Goal: Information Seeking & Learning: Learn about a topic

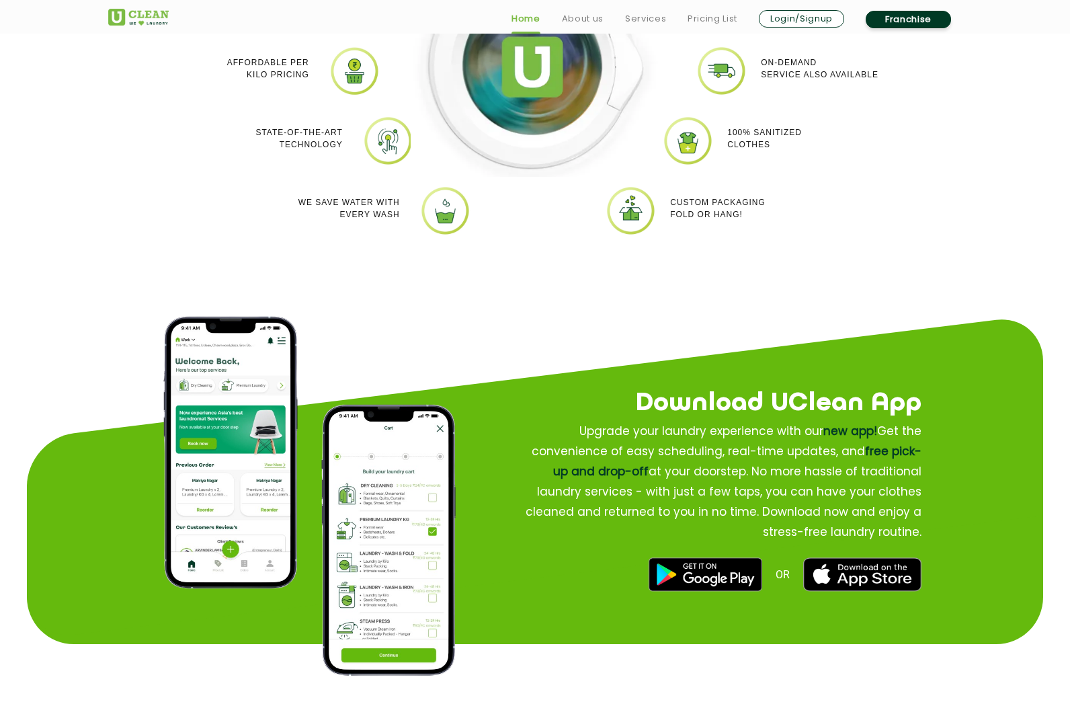
scroll to position [1452, 0]
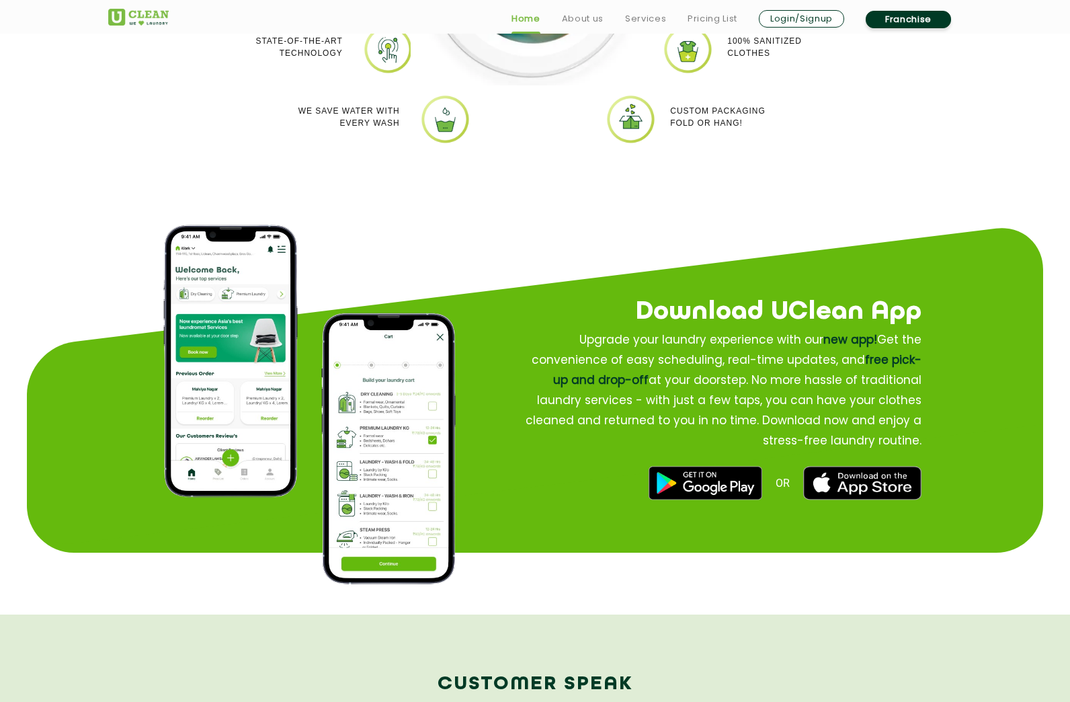
click at [394, 436] on img at bounding box center [388, 448] width 134 height 271
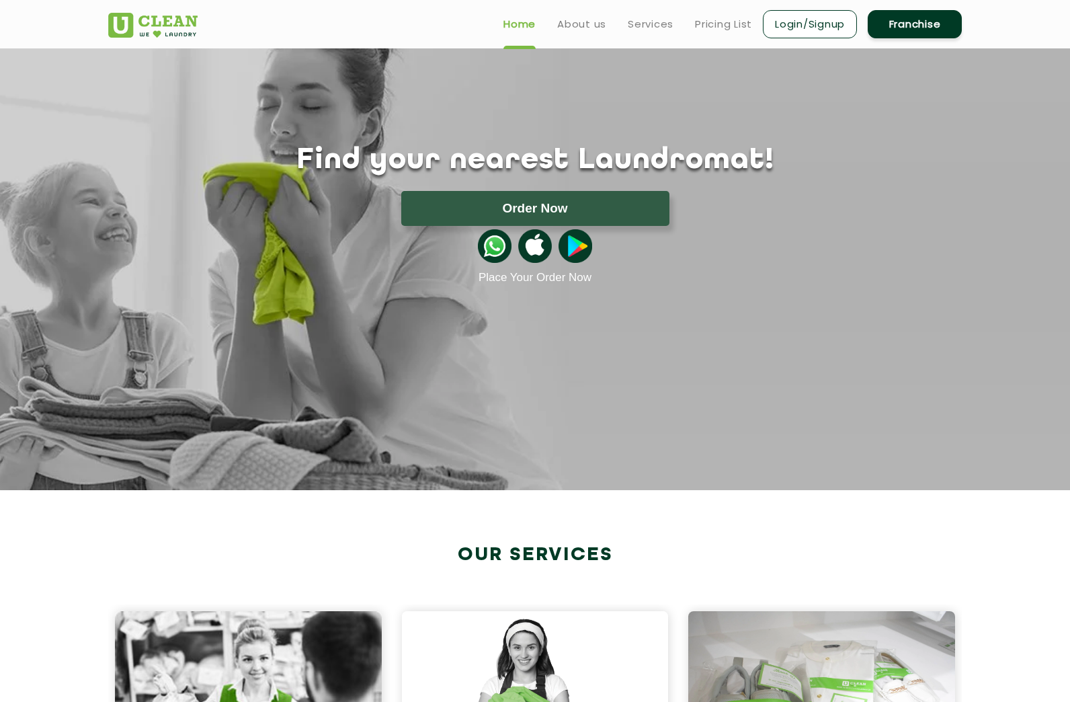
scroll to position [0, 0]
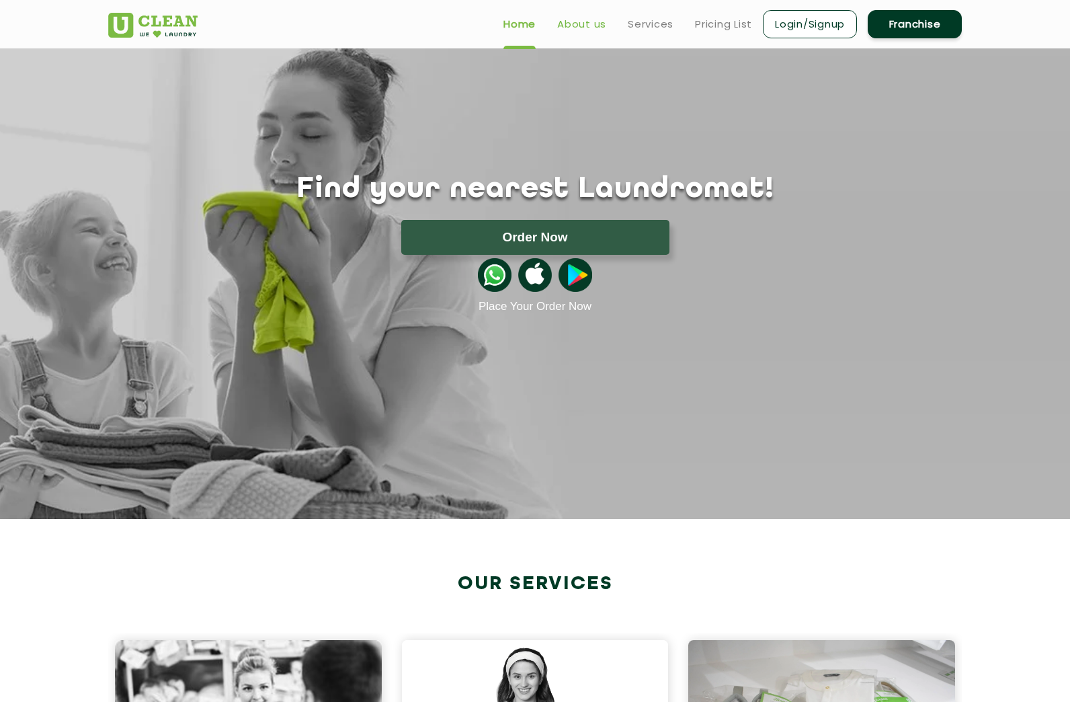
click at [583, 22] on link "About us" at bounding box center [581, 24] width 49 height 16
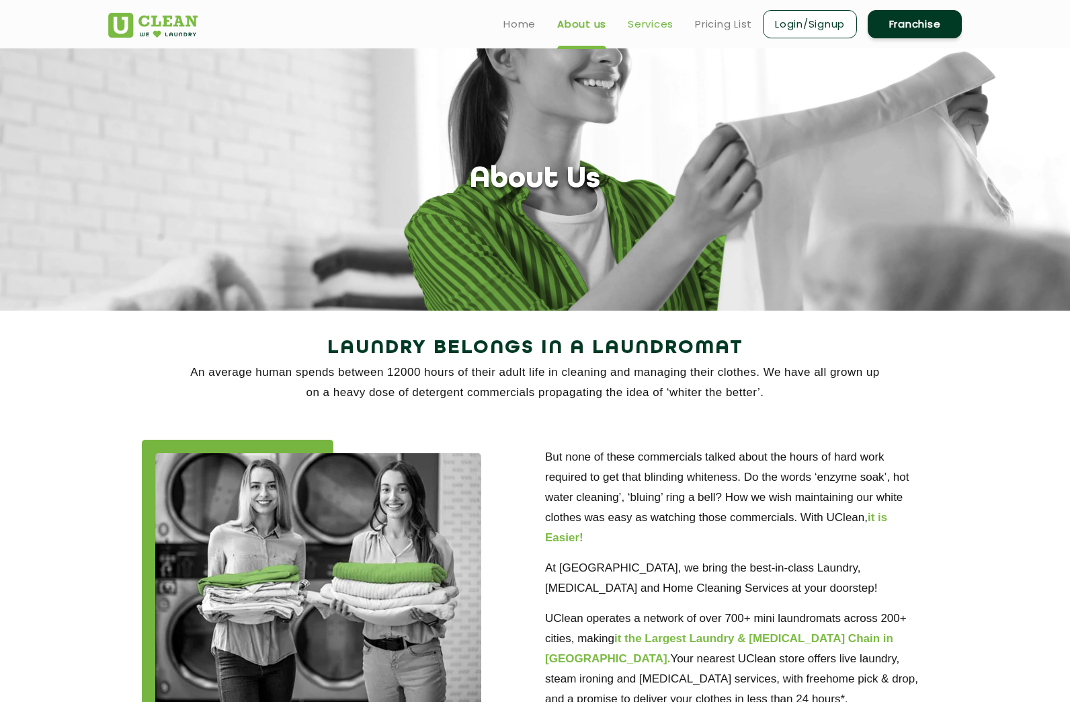
click at [636, 27] on link "Services" at bounding box center [651, 24] width 46 height 16
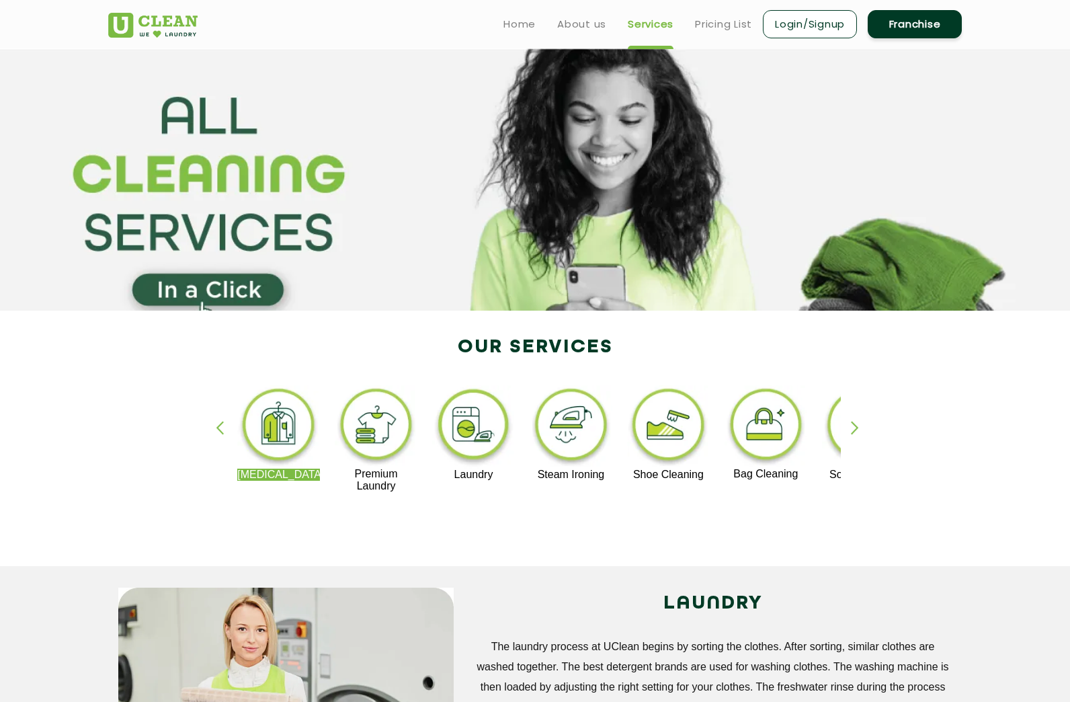
click at [860, 428] on div "button" at bounding box center [861, 439] width 20 height 37
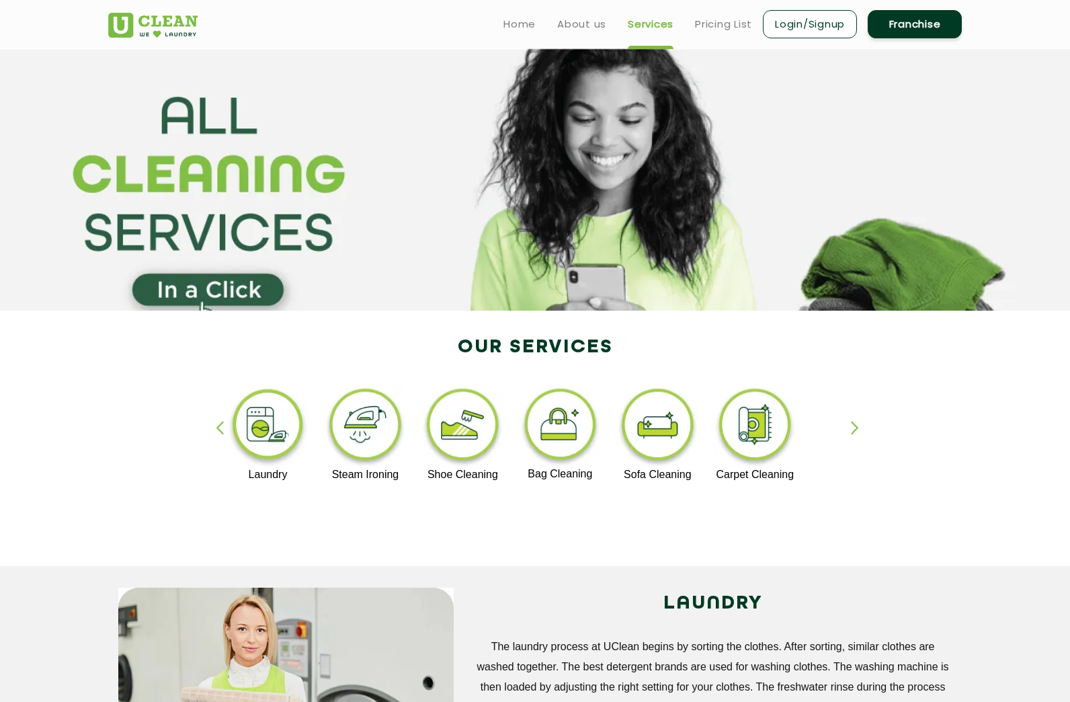
click at [860, 428] on div "button" at bounding box center [861, 439] width 20 height 37
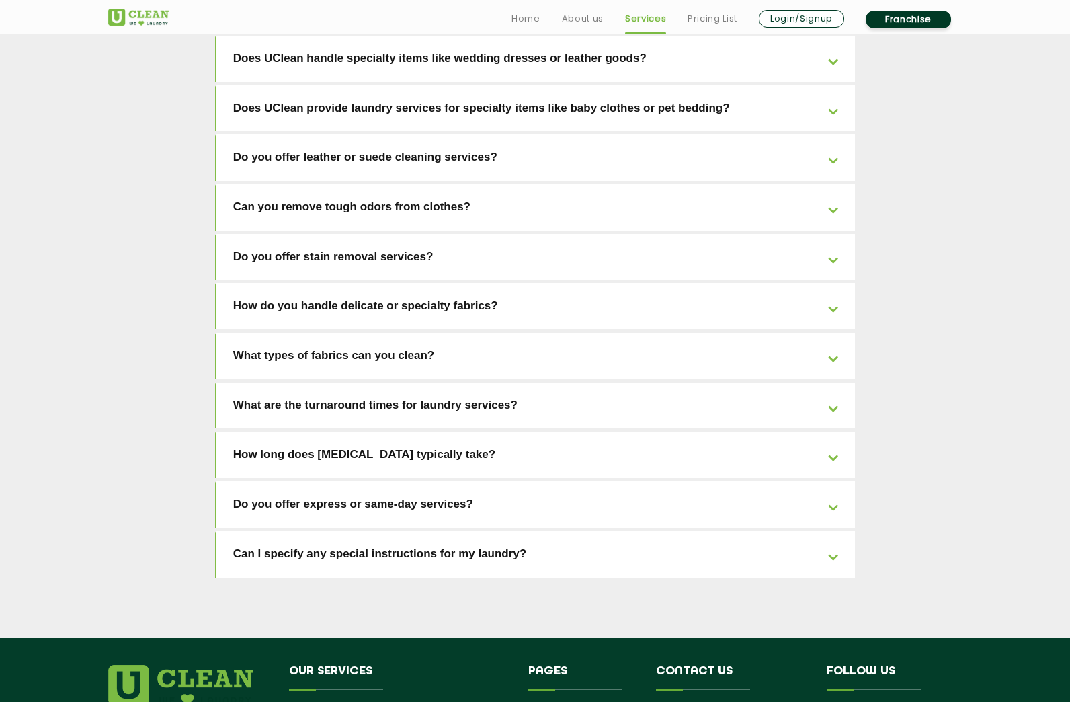
scroll to position [2858, 0]
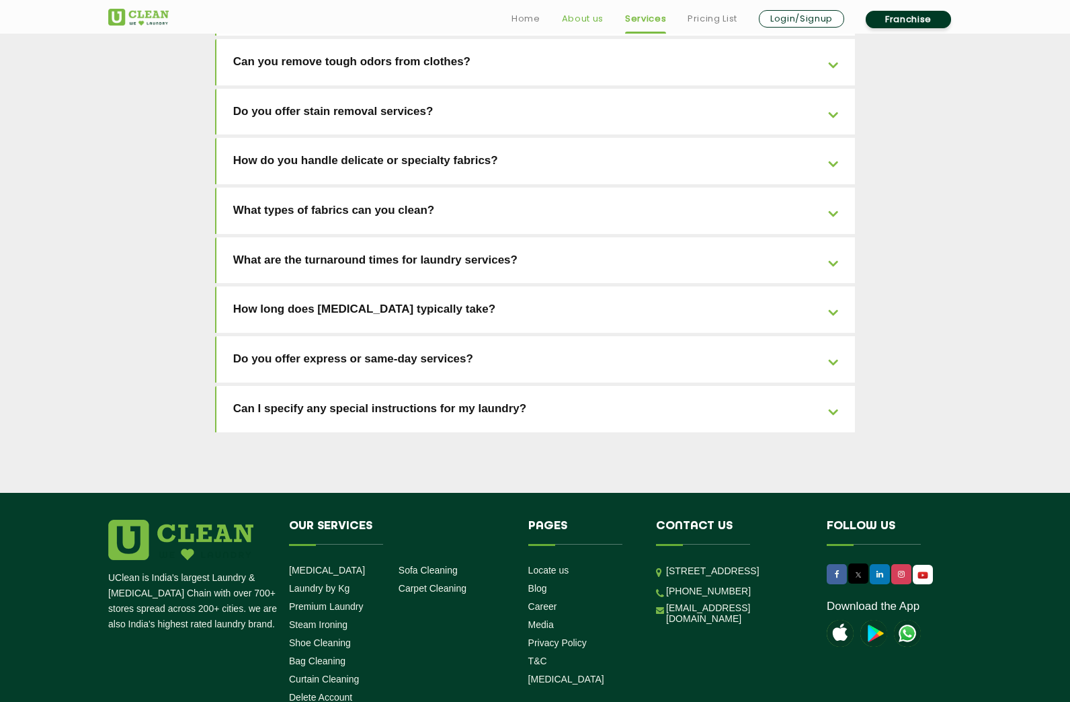
click at [589, 17] on link "About us" at bounding box center [583, 19] width 42 height 16
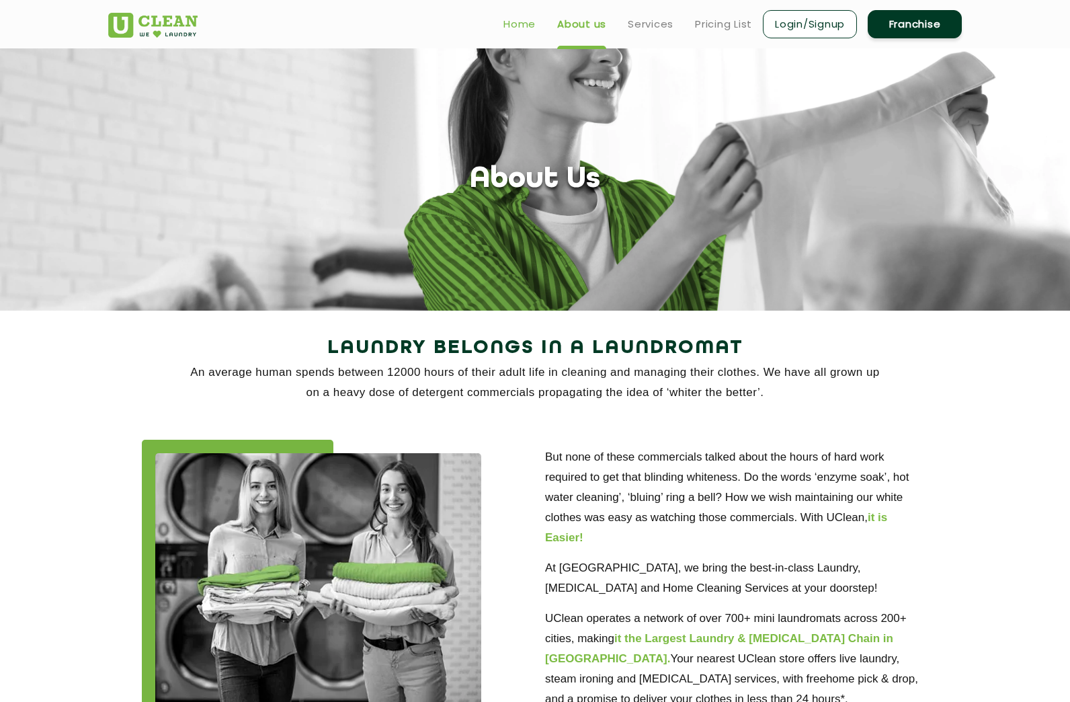
click at [526, 21] on link "Home" at bounding box center [519, 24] width 32 height 16
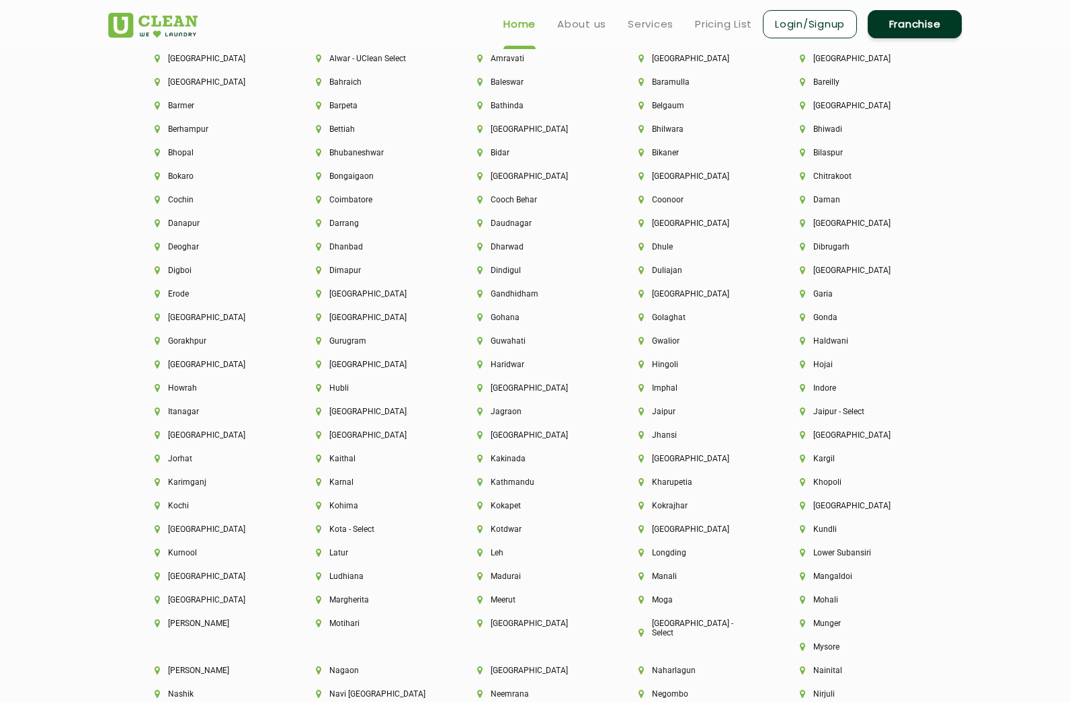
scroll to position [3011, 0]
click at [185, 60] on li "[GEOGRAPHIC_DATA]" at bounding box center [213, 57] width 116 height 9
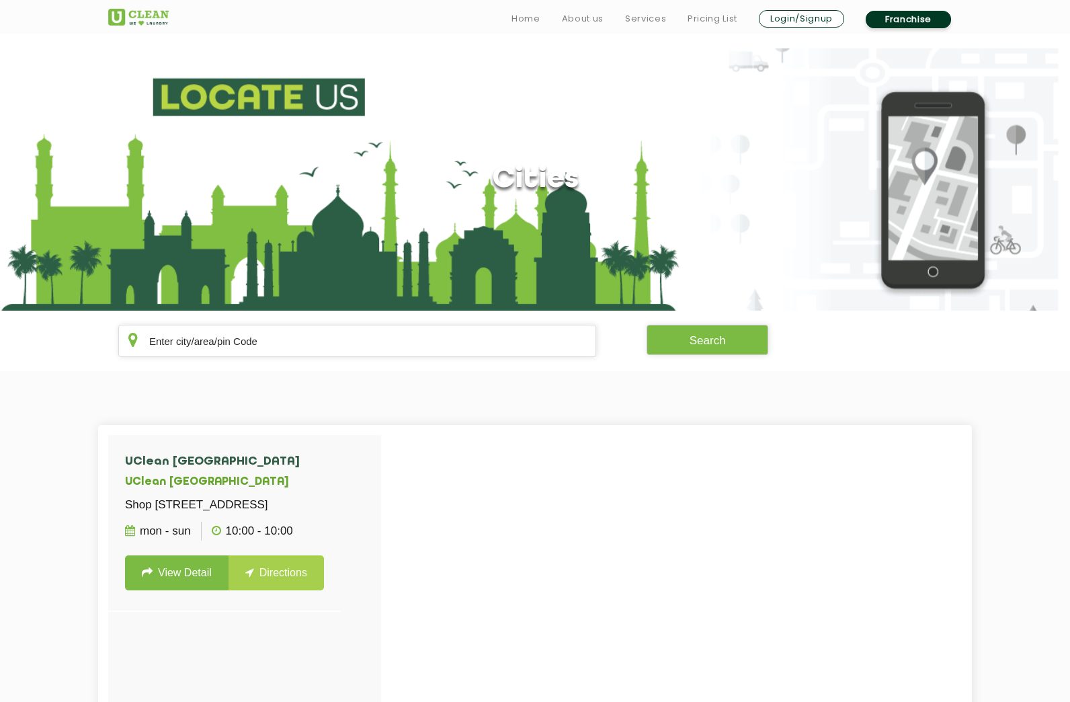
scroll to position [430, 0]
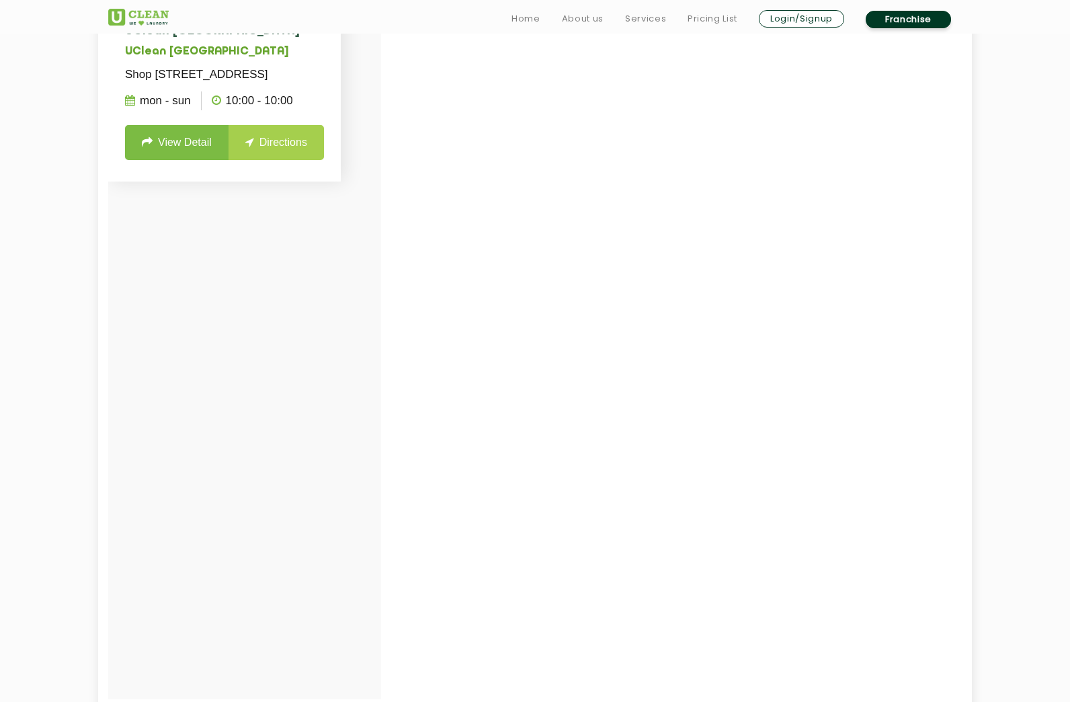
click at [182, 160] on link "View Detail" at bounding box center [176, 142] width 103 height 35
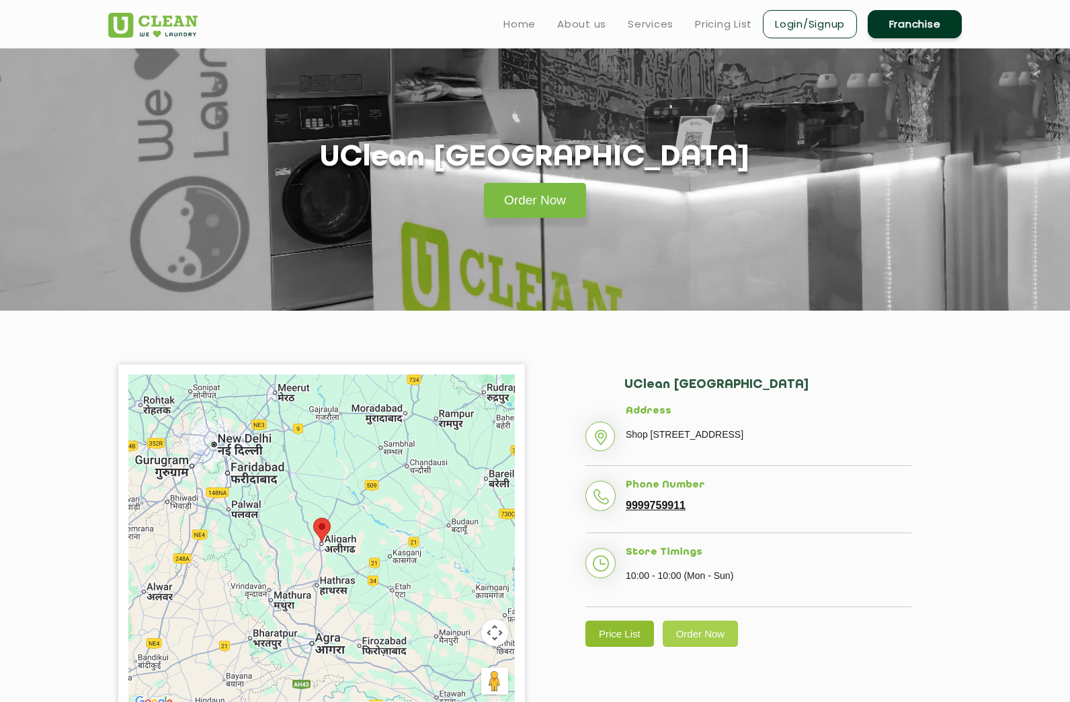
click at [607, 647] on link "Price List" at bounding box center [619, 633] width 69 height 26
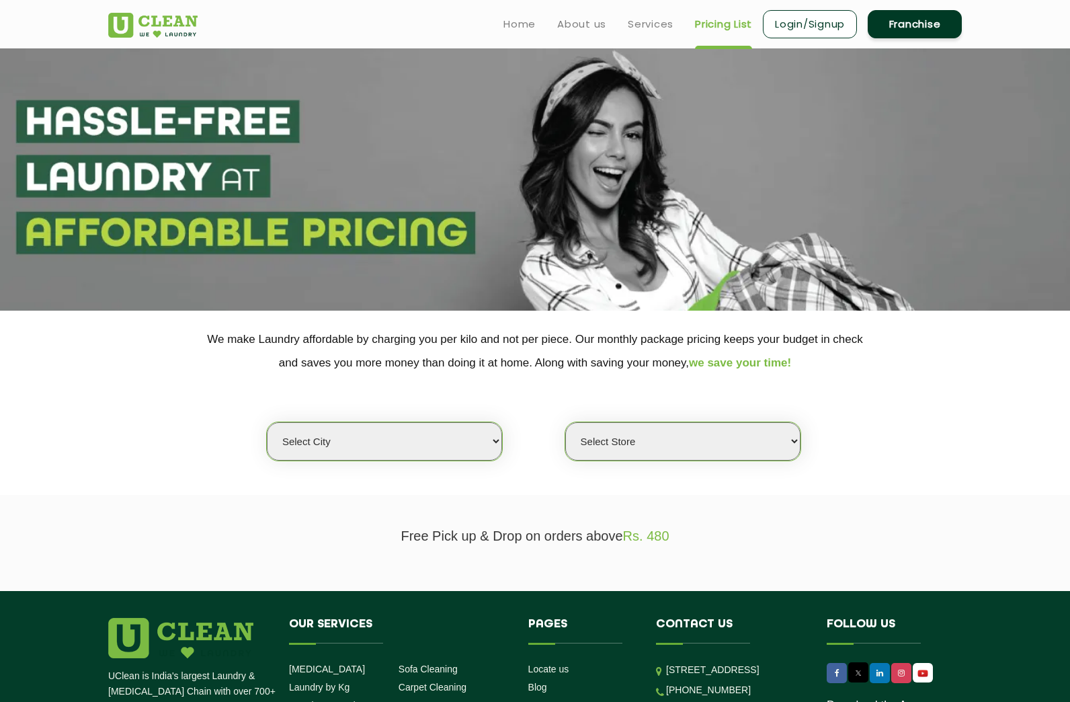
select select "0"
click at [738, 362] on span "we save your time!" at bounding box center [740, 362] width 102 height 13
click at [917, 26] on link "Franchise" at bounding box center [915, 24] width 94 height 28
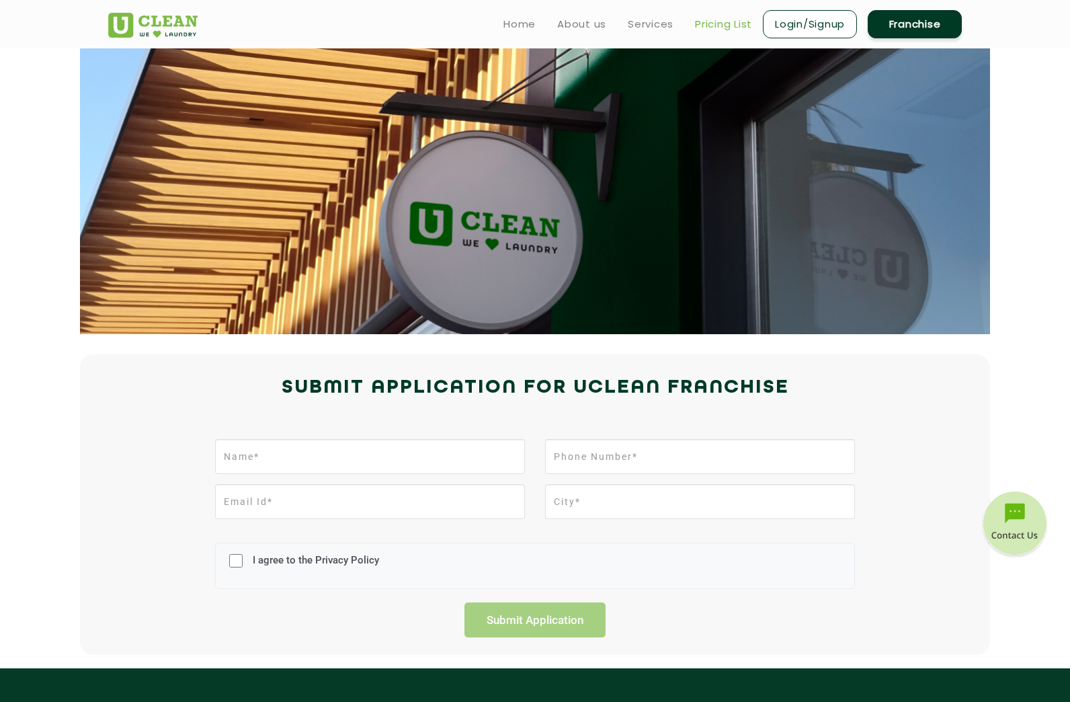
click at [720, 23] on link "Pricing List" at bounding box center [723, 24] width 57 height 16
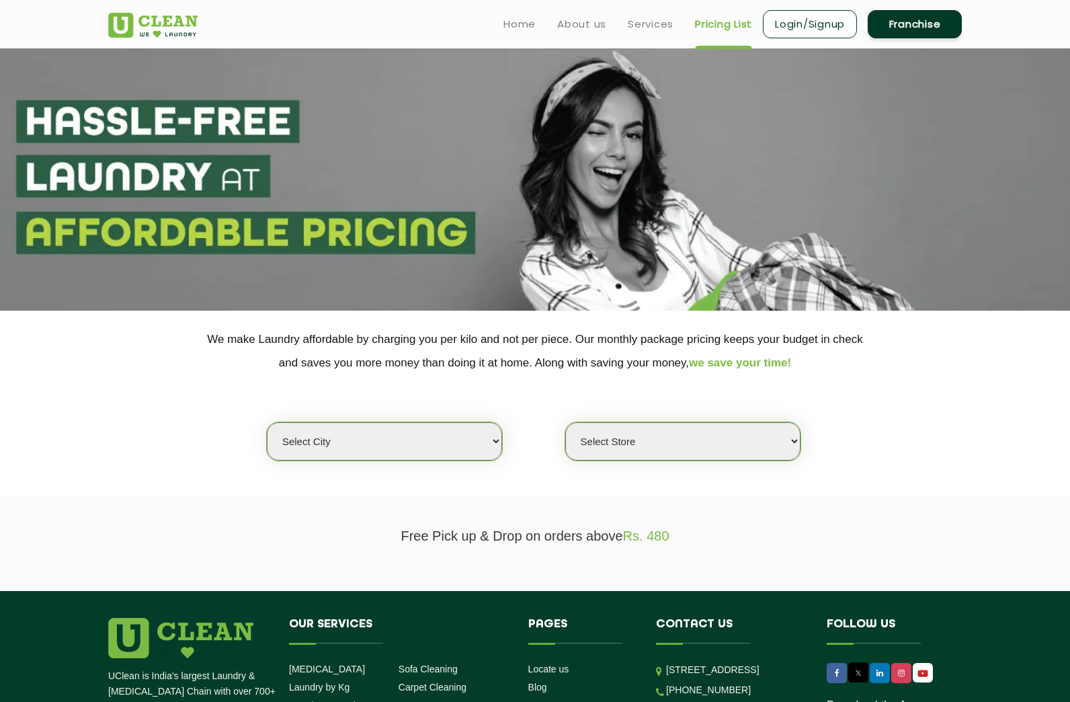
select select "0"
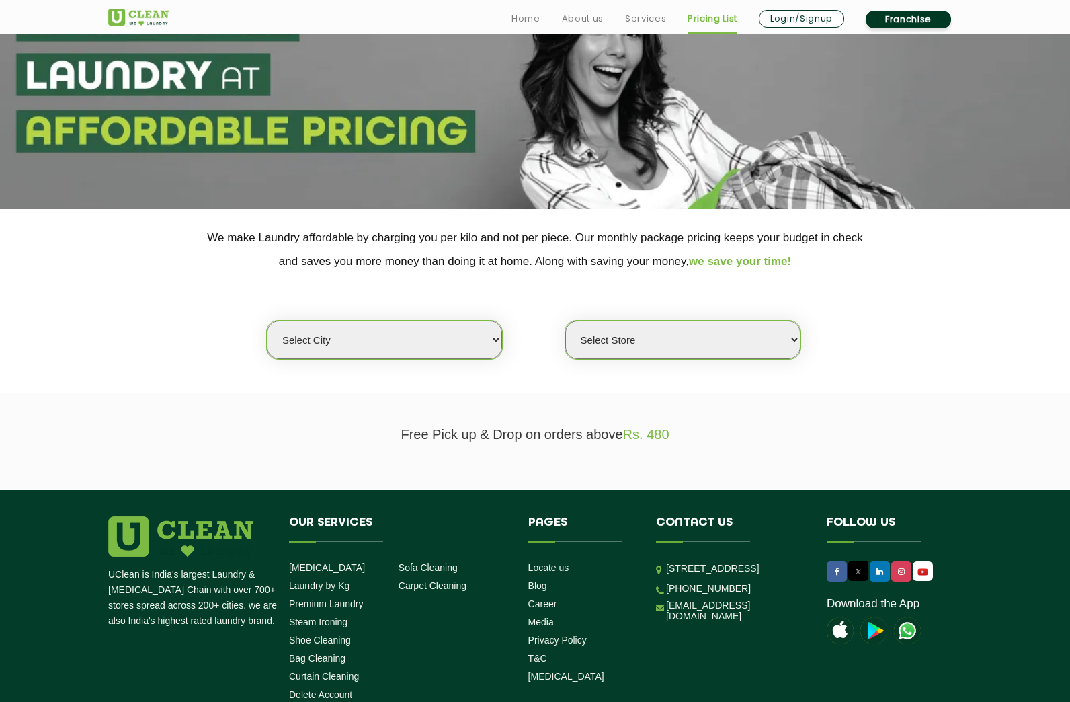
scroll to position [211, 0]
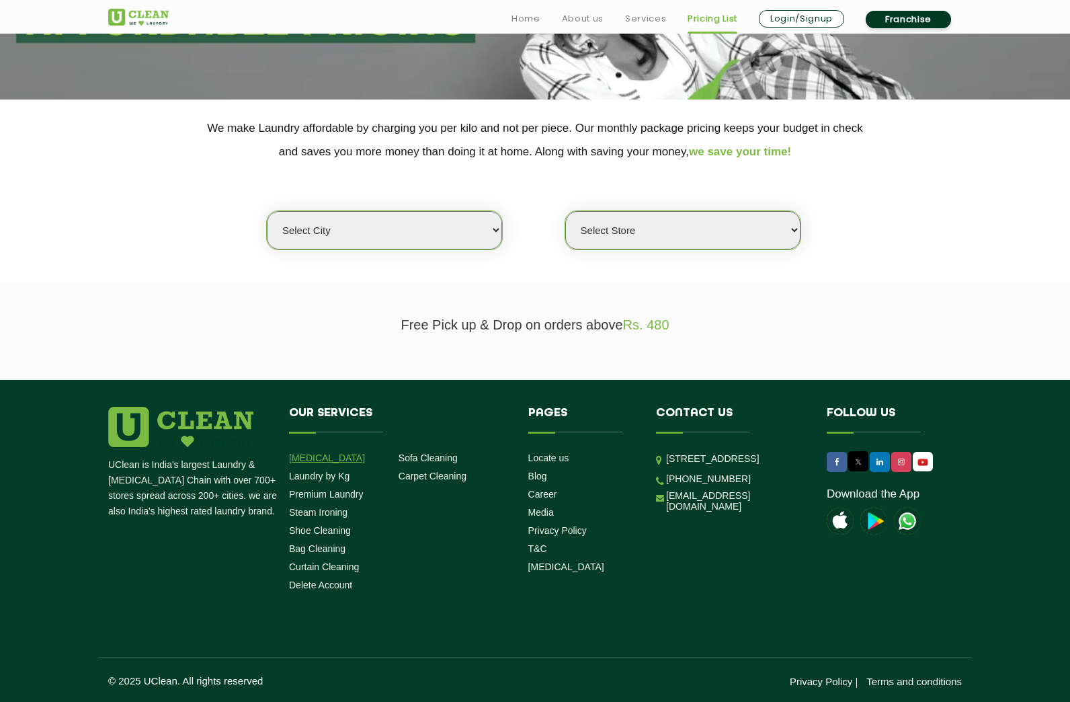
click at [320, 457] on link "[MEDICAL_DATA]" at bounding box center [327, 457] width 76 height 11
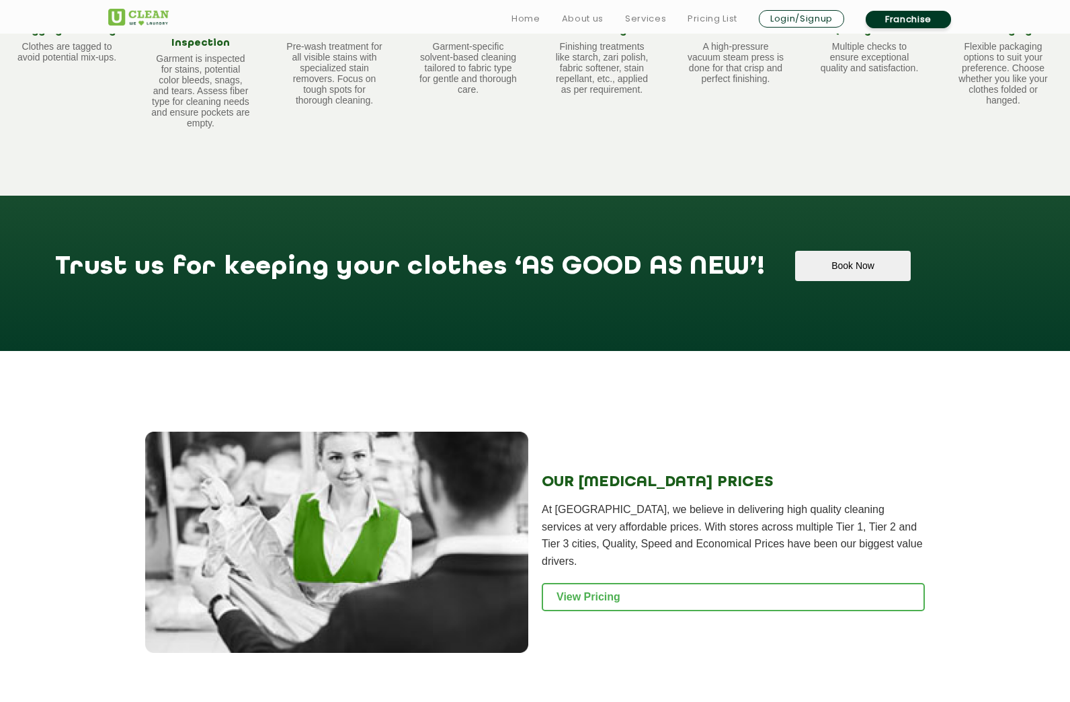
scroll to position [1559, 0]
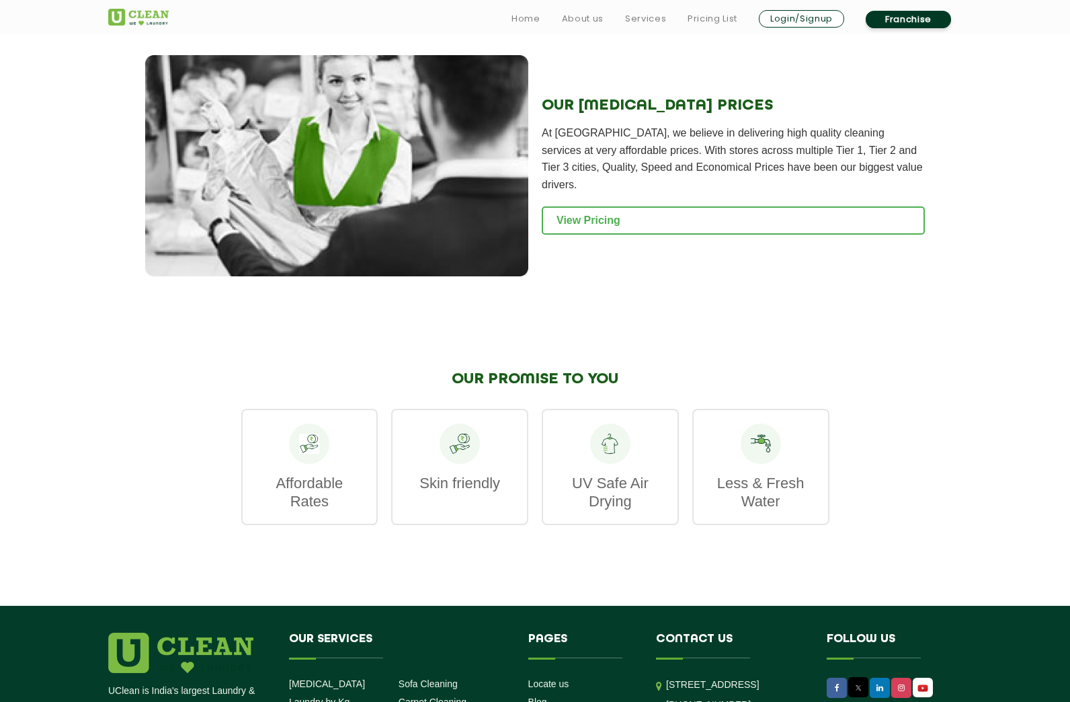
drag, startPoint x: 71, startPoint y: 237, endPoint x: 124, endPoint y: 200, distance: 63.8
click at [487, 18] on div "Home About us Services Pricing List Login/Signup Franchise" at bounding box center [716, 16] width 509 height 26
click at [517, 17] on link "Home" at bounding box center [525, 19] width 29 height 16
